Goal: Find specific page/section: Find specific page/section

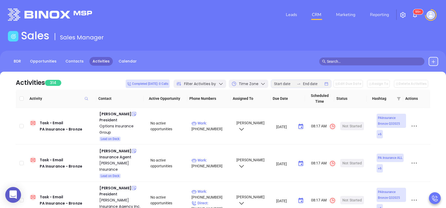
drag, startPoint x: 375, startPoint y: 15, endPoint x: 284, endPoint y: 25, distance: 92.3
click at [284, 25] on header "Leads CRM Marketing Reporting 99+ Financial Leads Leads" at bounding box center [223, 14] width 430 height 29
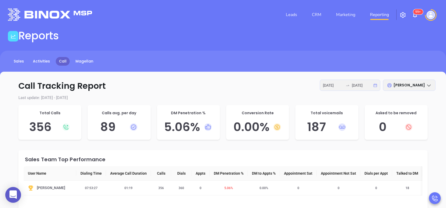
scroll to position [35, 0]
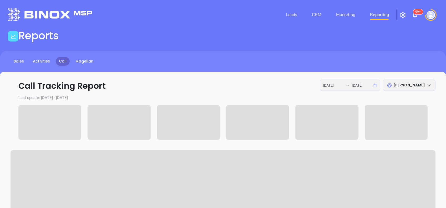
scroll to position [35, 0]
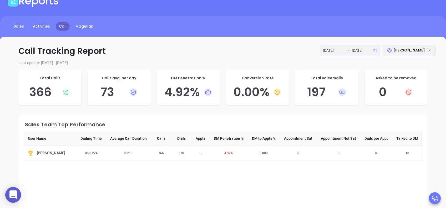
click at [205, 28] on div "Sales Activities Call Magellan" at bounding box center [223, 26] width 446 height 9
click at [219, 48] on p "Call Tracking Report [DATE] [DATE] [PERSON_NAME][GEOGRAPHIC_DATA]" at bounding box center [223, 51] width 425 height 13
